Goal: Task Accomplishment & Management: Complete application form

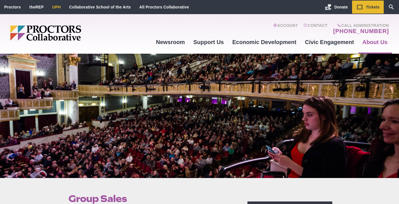
click at [56, 9] on link "UPH" at bounding box center [56, 7] width 8 height 5
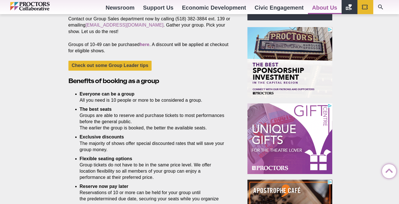
scroll to position [197, 0]
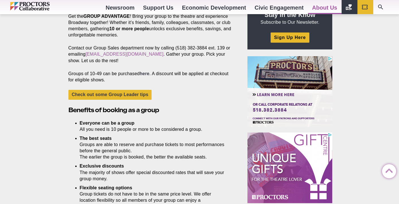
click at [148, 74] on link "here" at bounding box center [145, 73] width 10 height 5
